Goal: Check status: Check status

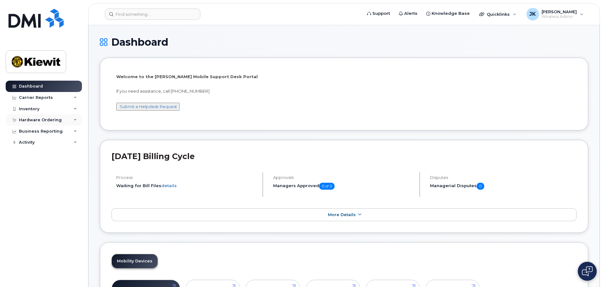
click at [34, 121] on div "Hardware Ordering" at bounding box center [40, 119] width 43 height 5
click at [42, 145] on link "Orders" at bounding box center [49, 144] width 65 height 12
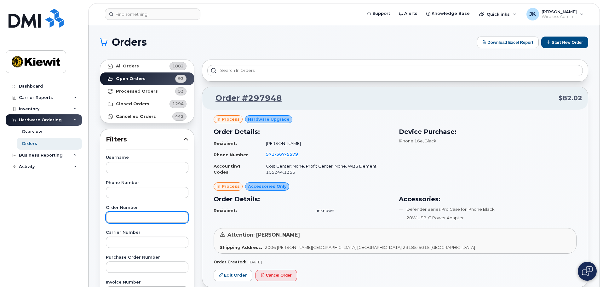
click at [125, 217] on input "text" at bounding box center [147, 217] width 82 height 11
paste input "297687"
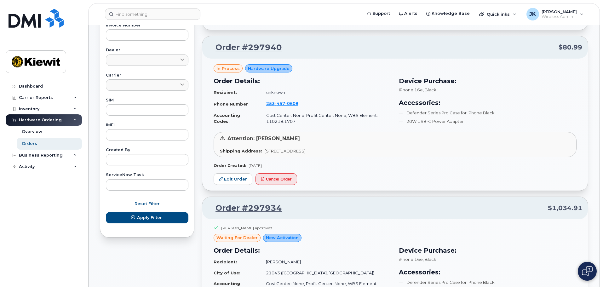
scroll to position [346, 0]
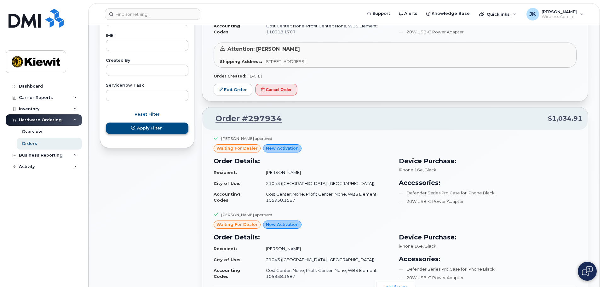
type input "297687"
click at [161, 128] on span "Apply Filter" at bounding box center [149, 128] width 25 height 6
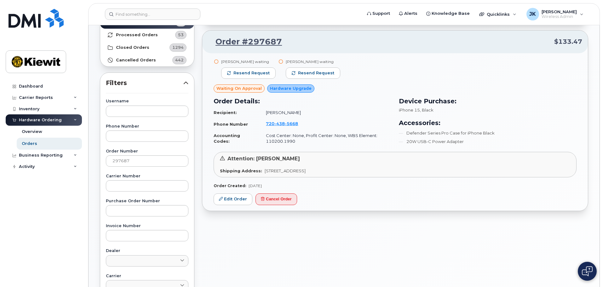
scroll to position [50, 0]
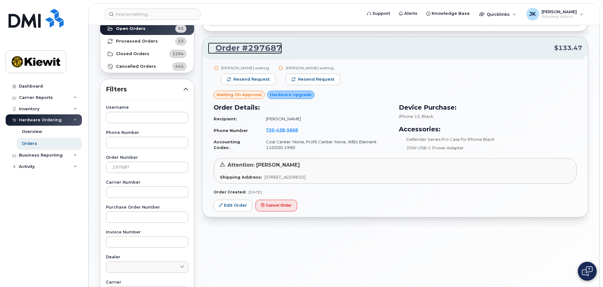
click at [256, 45] on link "Order #297687" at bounding box center [245, 47] width 74 height 11
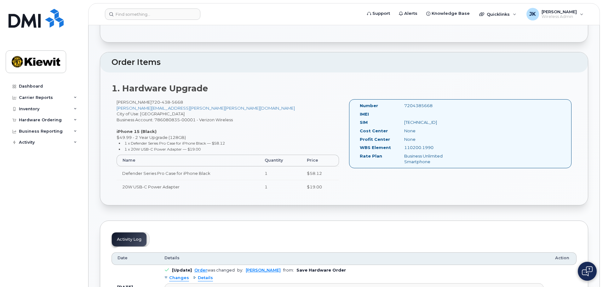
scroll to position [126, 0]
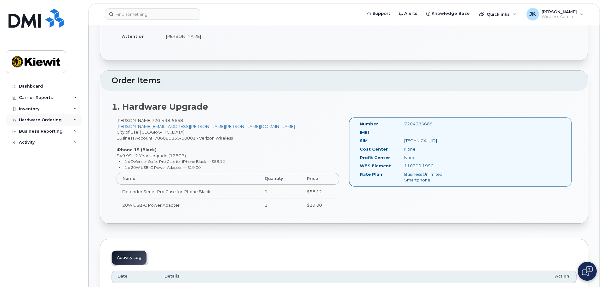
click at [44, 120] on div "Hardware Ordering" at bounding box center [40, 119] width 43 height 5
click at [50, 145] on link "Orders" at bounding box center [49, 144] width 65 height 12
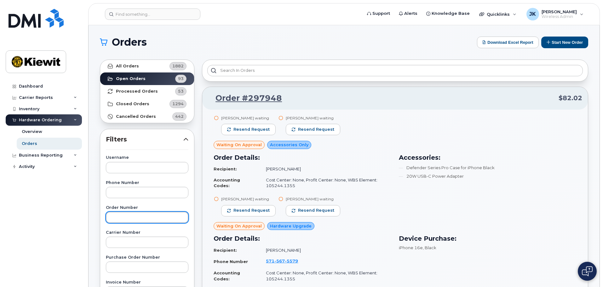
click at [152, 215] on input "text" at bounding box center [147, 217] width 82 height 11
paste input "297779"
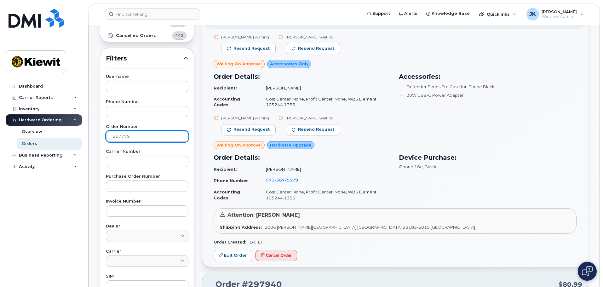
scroll to position [220, 0]
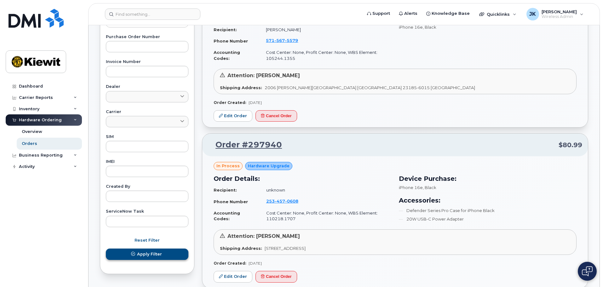
type input "297779"
click at [171, 257] on button "Apply Filter" at bounding box center [147, 253] width 82 height 11
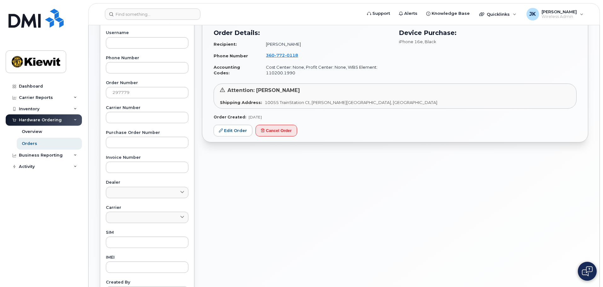
scroll to position [31, 0]
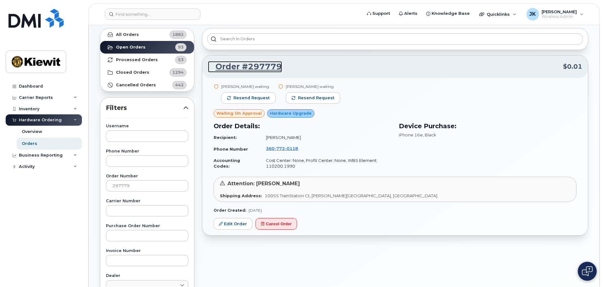
click at [261, 66] on link "Order #297779" at bounding box center [245, 66] width 74 height 11
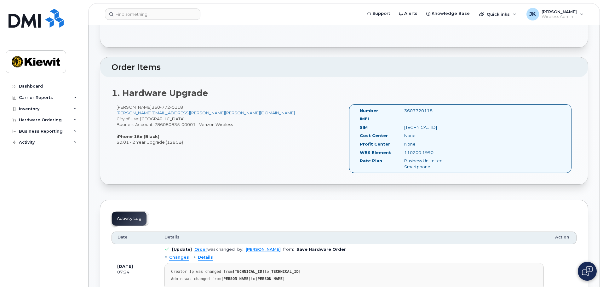
scroll to position [126, 0]
